Goal: Transaction & Acquisition: Purchase product/service

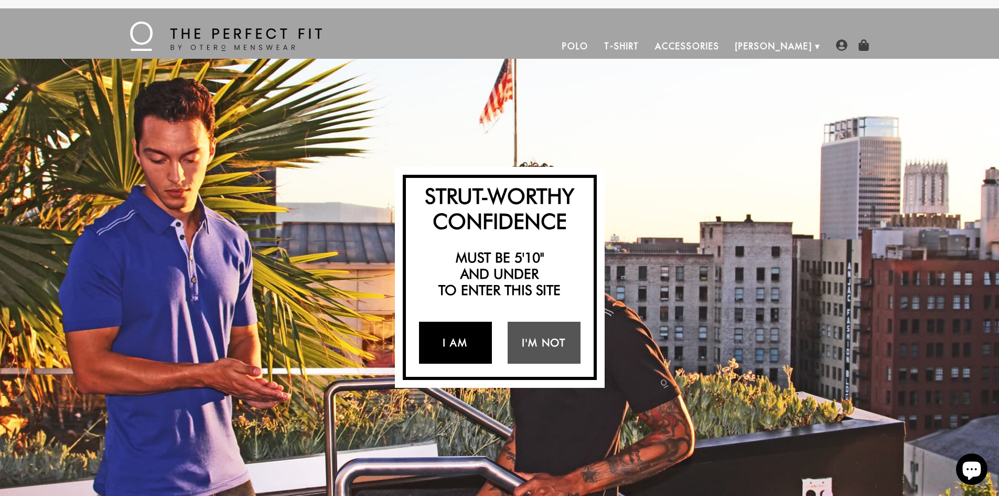
click at [456, 340] on link "I Am" at bounding box center [455, 342] width 73 height 42
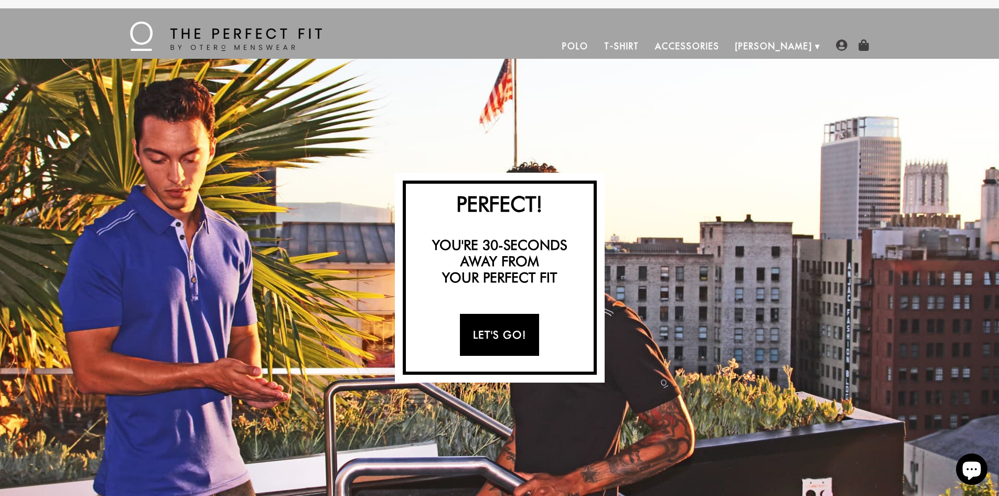
click at [508, 329] on link "Let's Go!" at bounding box center [499, 335] width 79 height 42
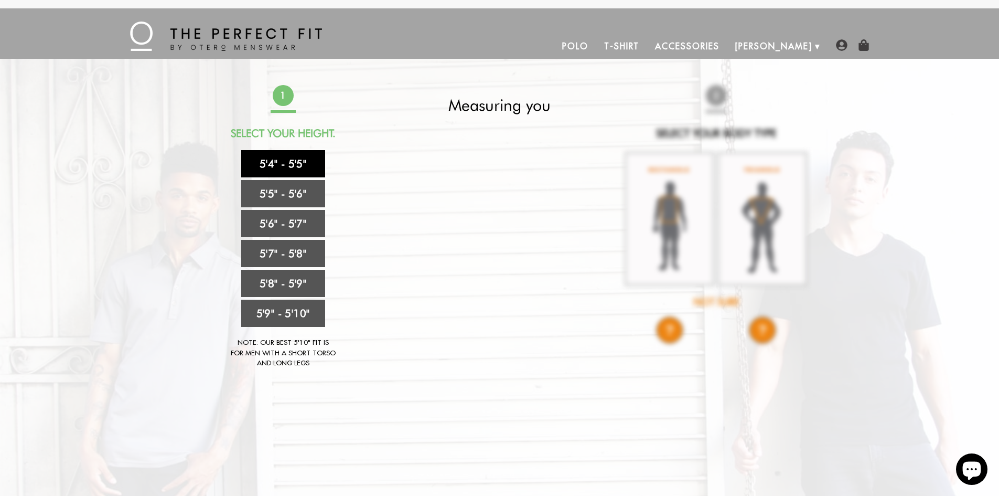
click at [284, 156] on link "5'4" - 5'5"" at bounding box center [283, 163] width 84 height 27
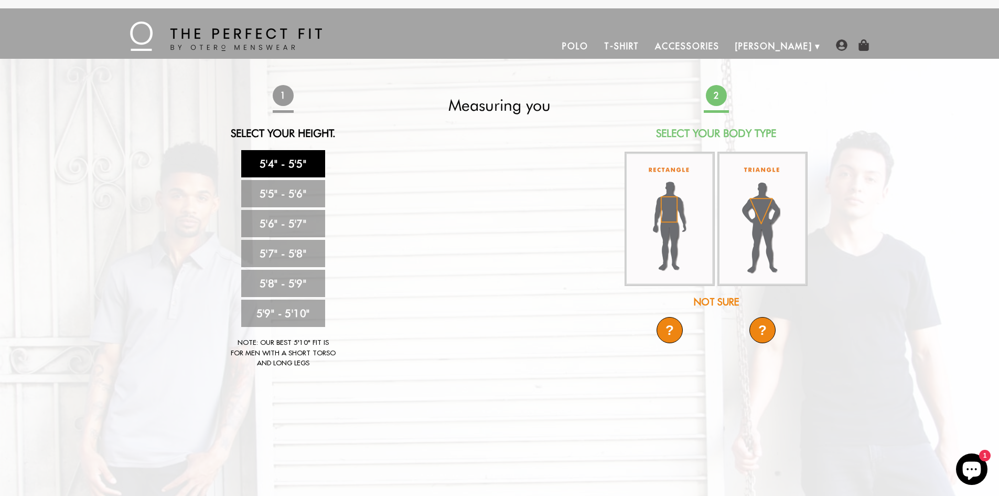
click at [712, 299] on div "Not Sure" at bounding box center [717, 302] width 186 height 14
click at [674, 333] on div "?" at bounding box center [670, 330] width 26 height 26
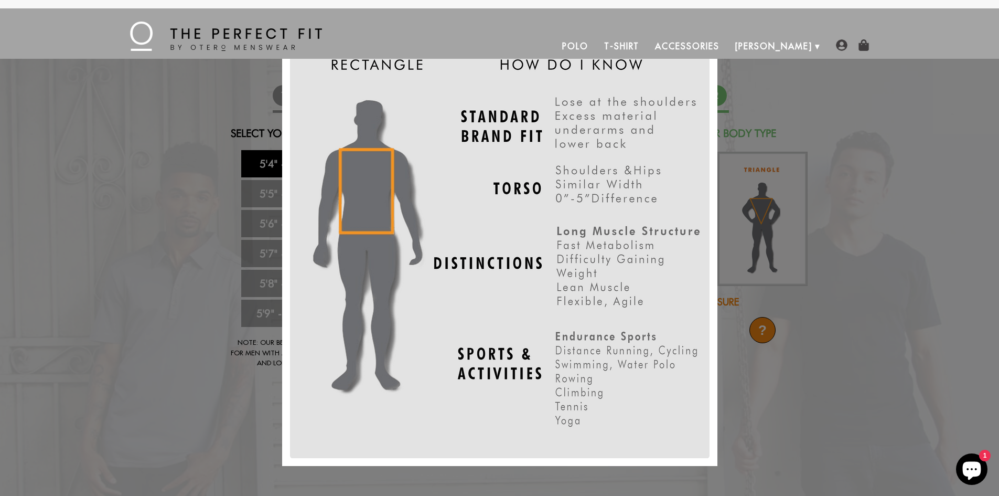
click at [744, 406] on div "X" at bounding box center [499, 248] width 999 height 496
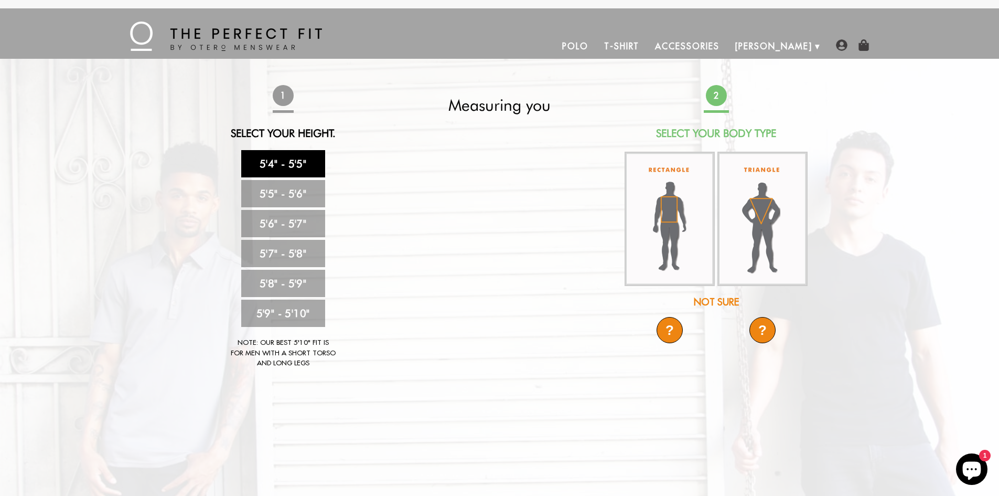
click at [750, 337] on div "?" at bounding box center [762, 330] width 26 height 26
click at [757, 335] on div "?" at bounding box center [762, 330] width 26 height 26
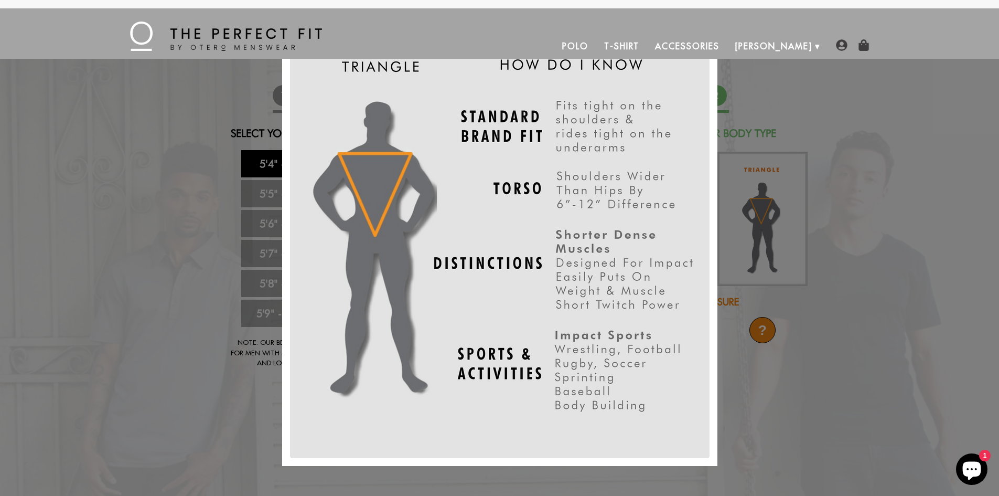
click at [739, 402] on div "X" at bounding box center [499, 248] width 999 height 496
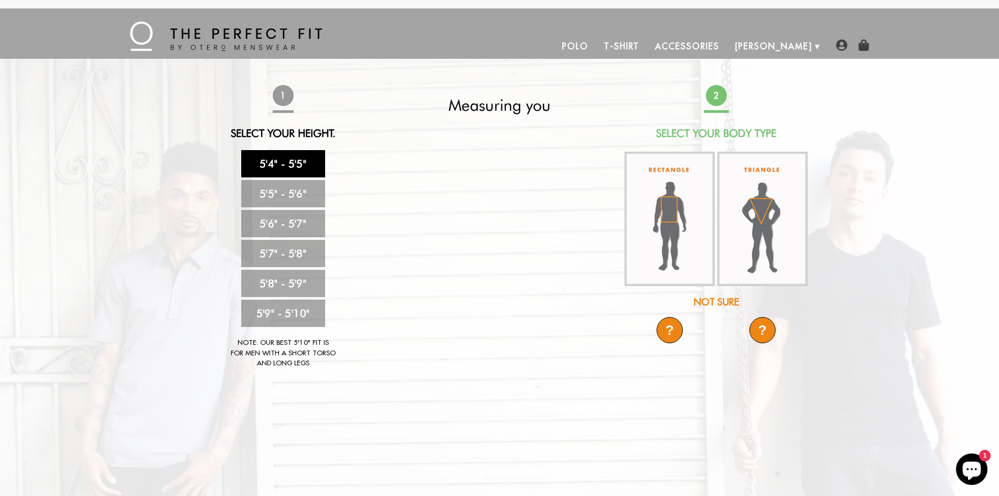
click at [676, 327] on div "?" at bounding box center [670, 330] width 26 height 26
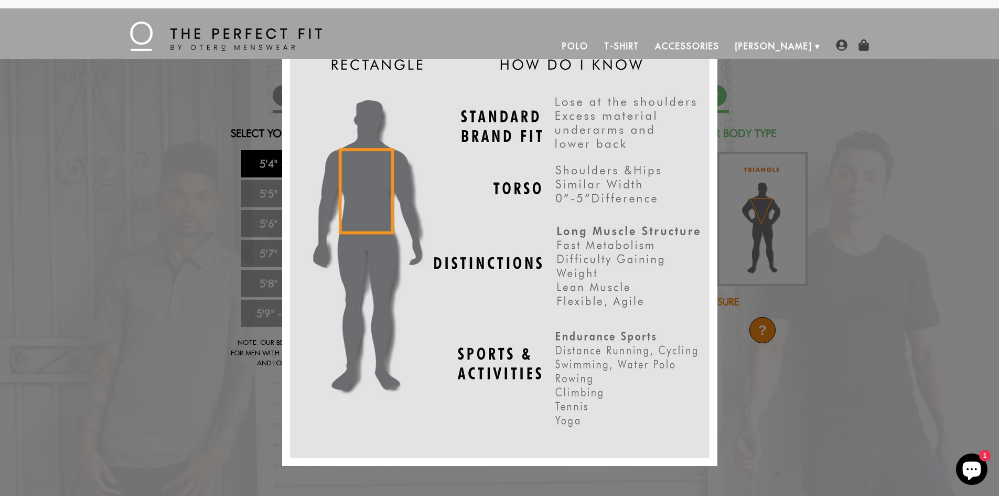
click at [736, 388] on div "X" at bounding box center [499, 248] width 999 height 496
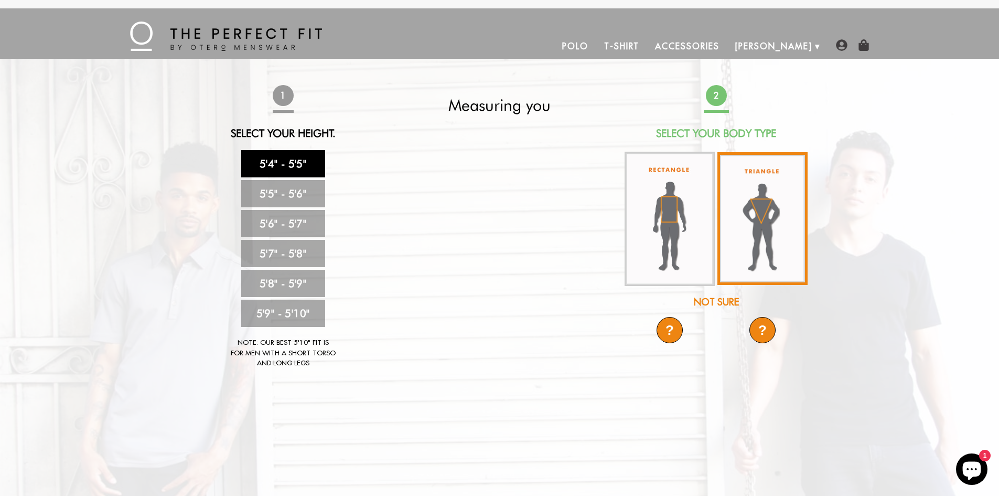
click at [771, 253] on img at bounding box center [762, 218] width 90 height 133
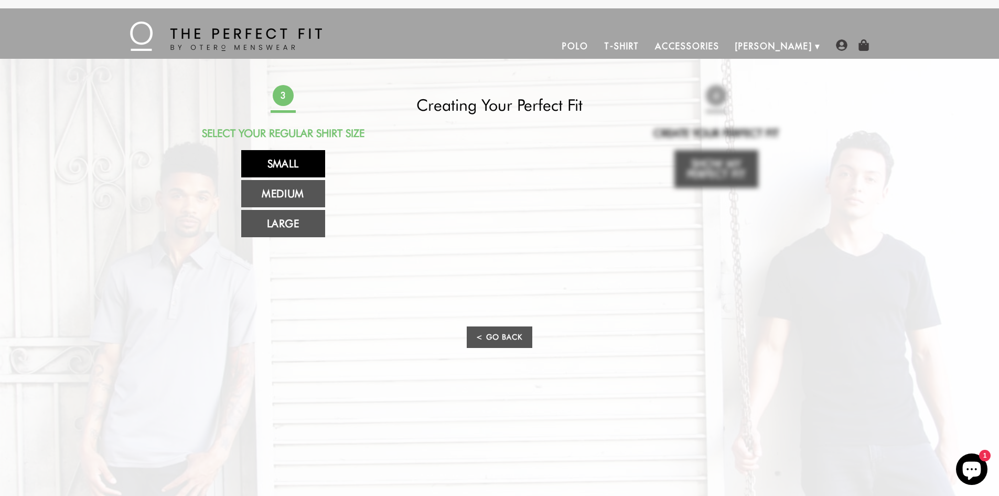
click at [302, 164] on link "Small" at bounding box center [283, 163] width 84 height 27
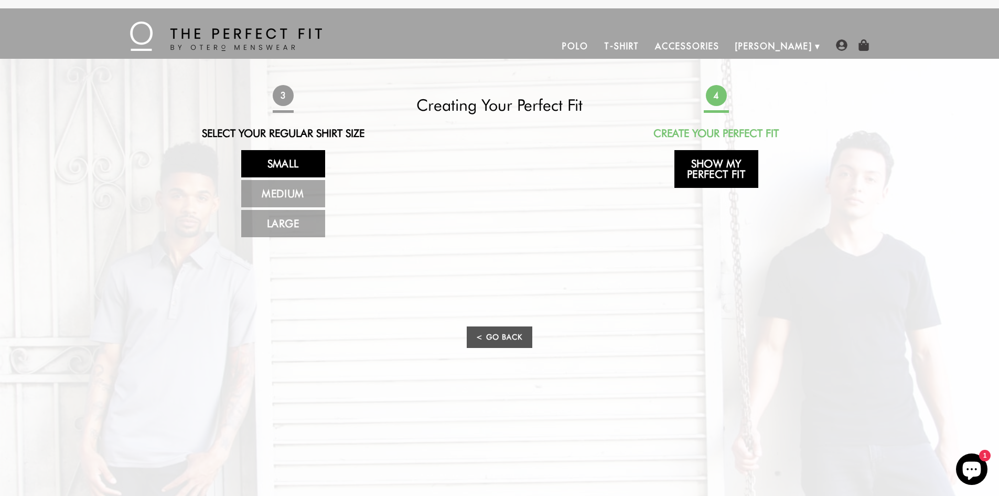
click at [714, 170] on link "Show My Perfect Fit" at bounding box center [716, 169] width 84 height 38
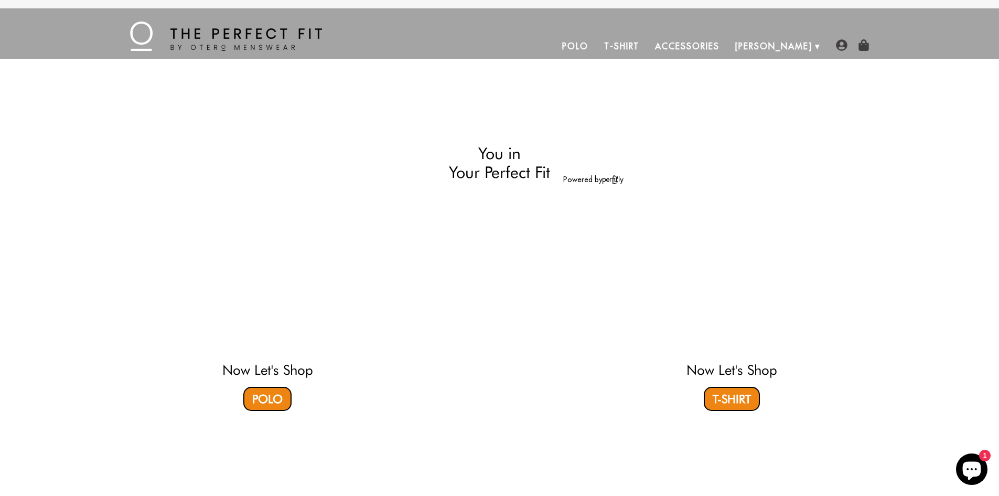
select select "triangle"
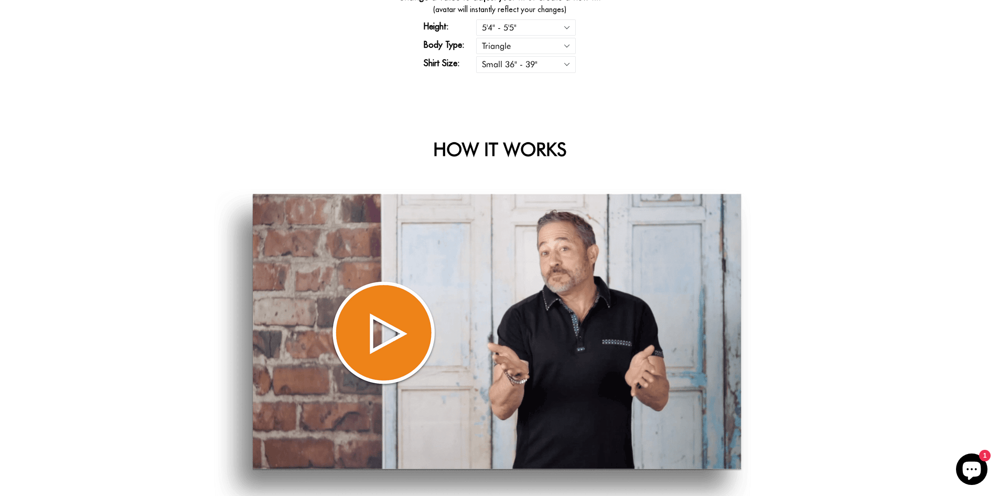
scroll to position [524, 0]
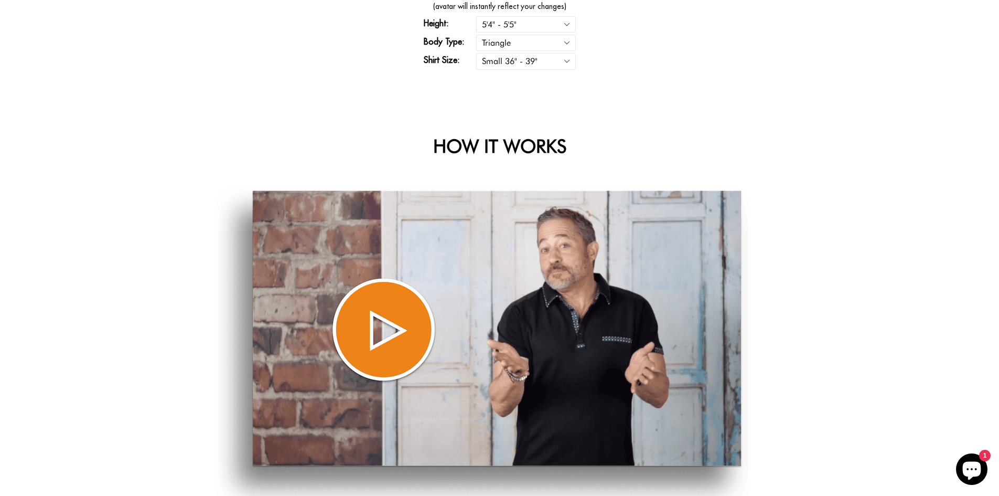
click at [390, 341] on img at bounding box center [482, 348] width 537 height 324
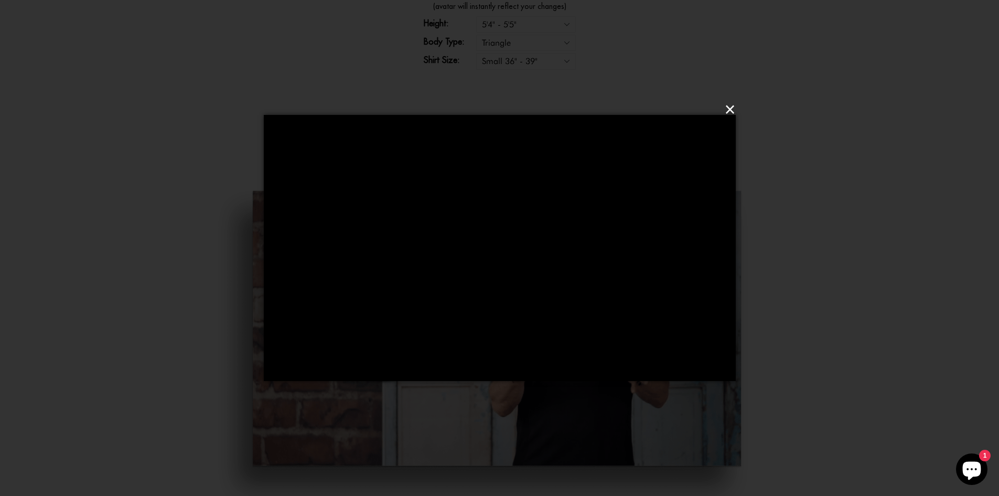
click at [727, 107] on button "×" at bounding box center [503, 109] width 472 height 31
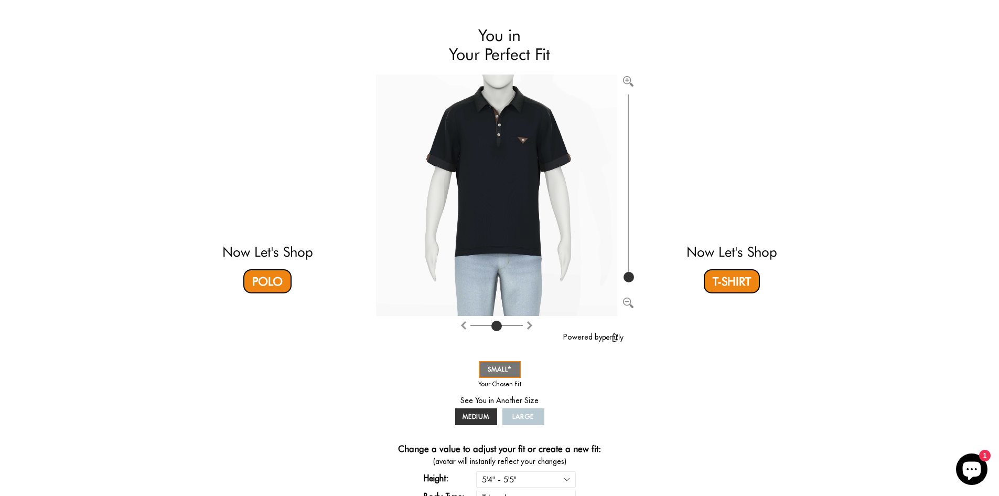
scroll to position [67, 0]
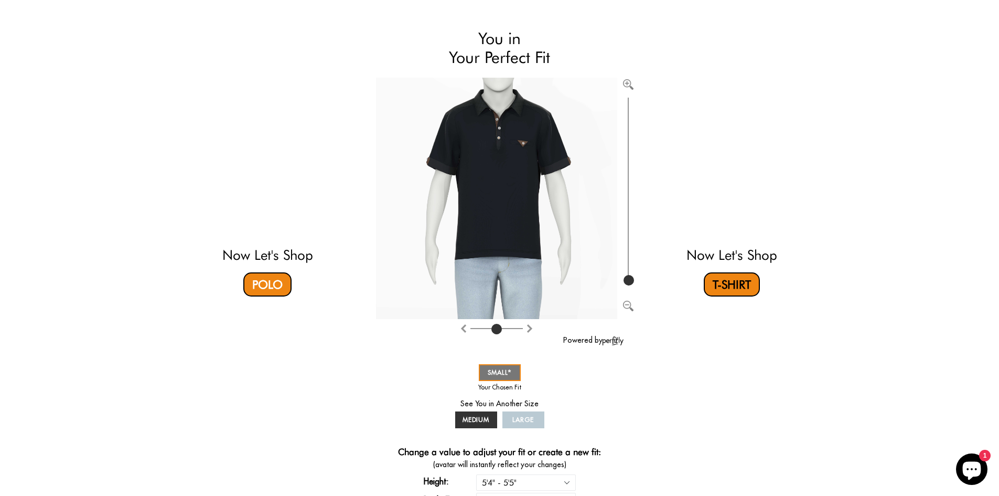
click at [735, 292] on link "T-Shirt" at bounding box center [732, 284] width 56 height 24
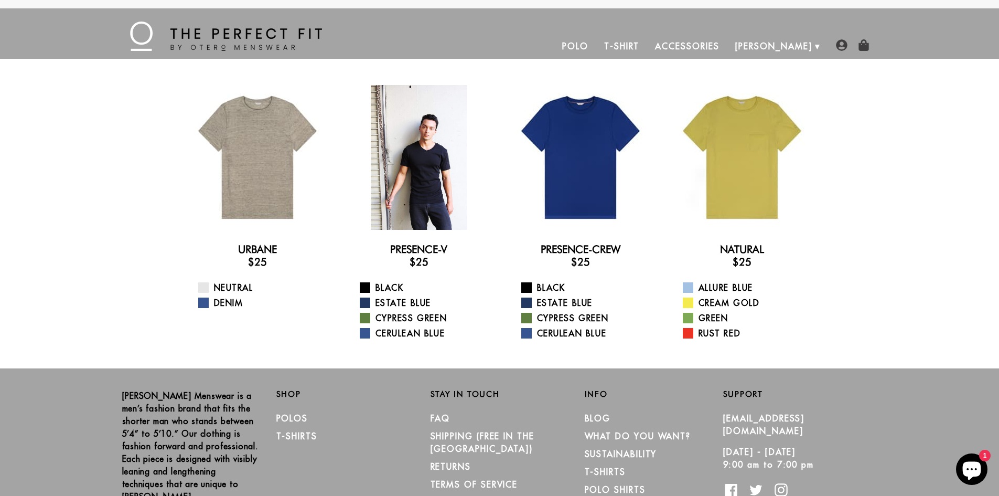
click at [433, 168] on div at bounding box center [419, 157] width 145 height 145
